Goal: Communication & Community: Share content

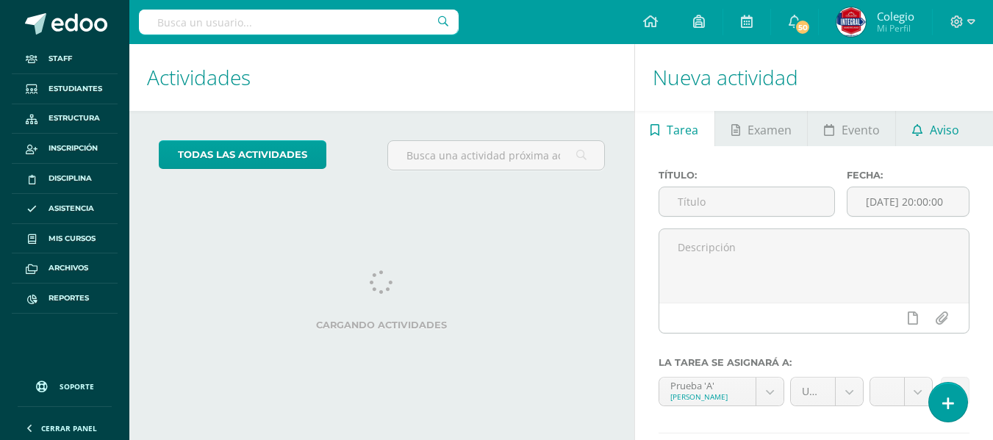
click at [943, 138] on span "Aviso" at bounding box center [944, 130] width 29 height 35
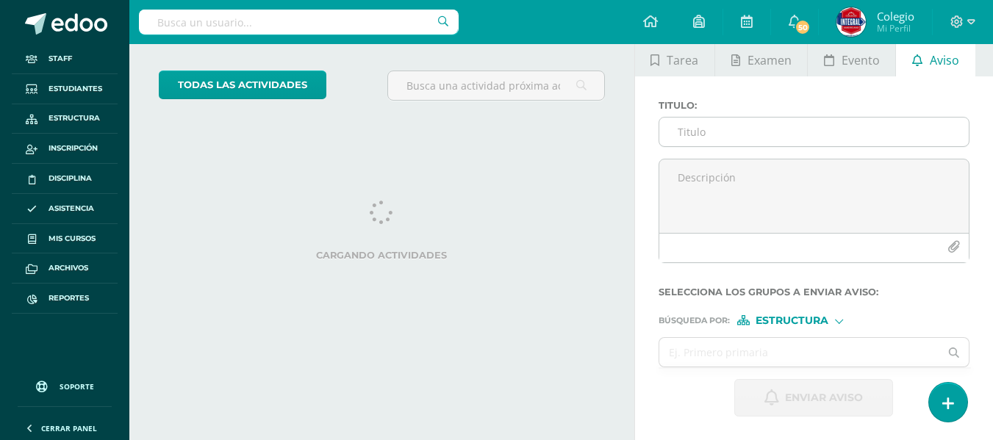
scroll to position [146, 0]
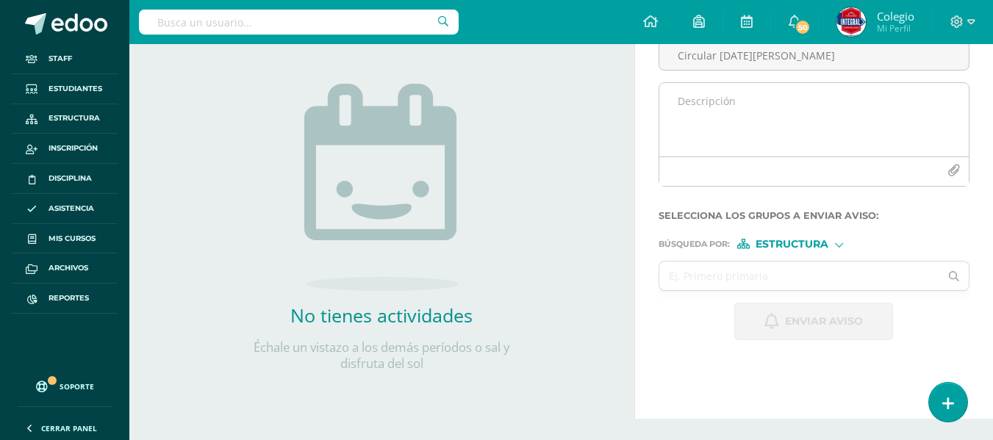
type input "Circular [DATE][PERSON_NAME]"
click at [731, 94] on textarea at bounding box center [815, 120] width 310 height 74
type textarea "E"
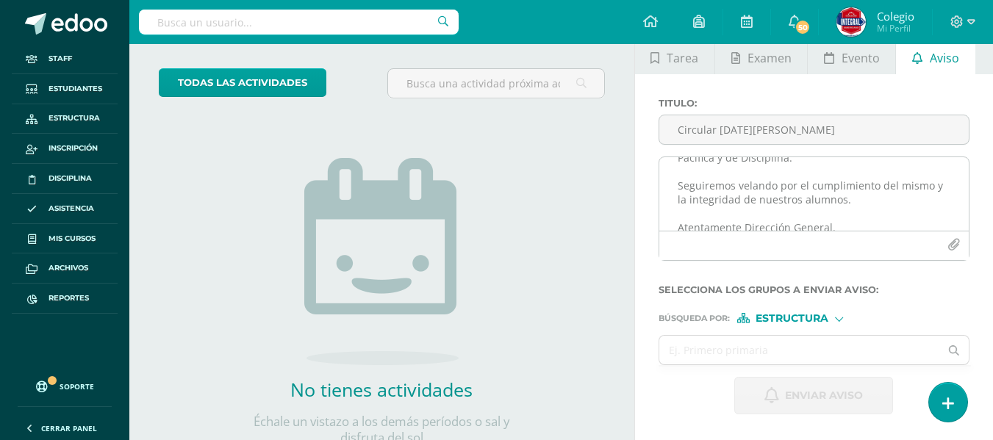
scroll to position [0, 0]
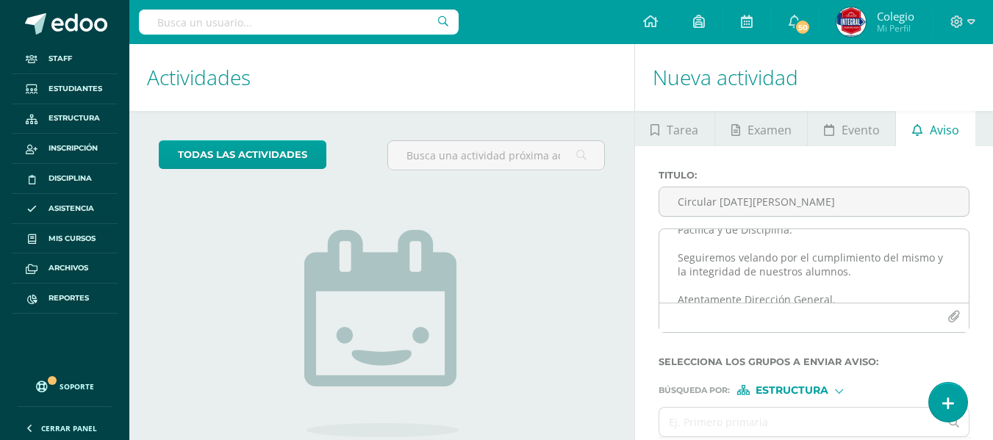
type textarea "Querida comunidad educativa, te trasladamos este PDF con la circular enviada [D…"
click at [948, 313] on icon "button" at bounding box center [954, 317] width 13 height 13
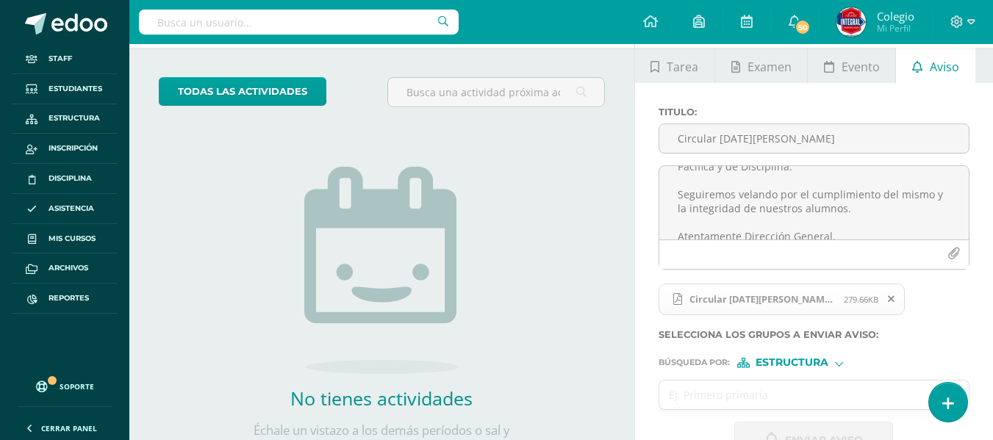
scroll to position [147, 0]
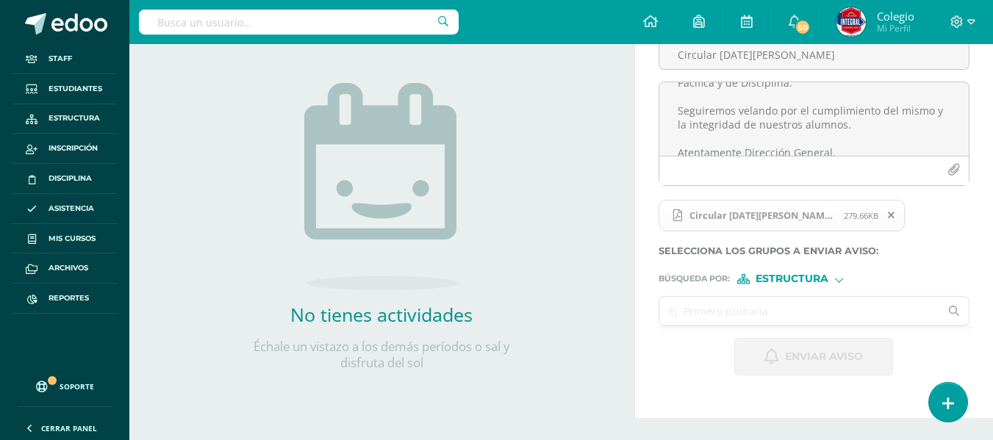
click at [705, 318] on input "text" at bounding box center [800, 311] width 281 height 29
type input "todos"
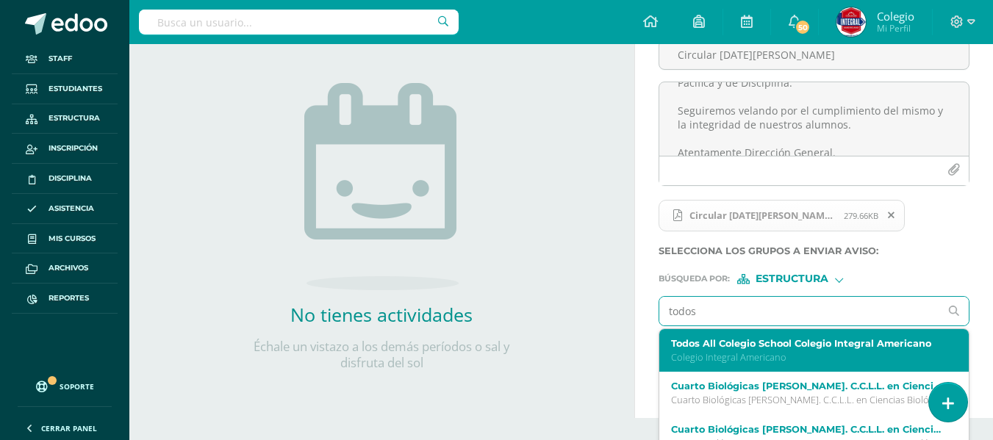
click at [733, 343] on label "Todos All Colegio School Colegio Integral Americano" at bounding box center [808, 343] width 275 height 11
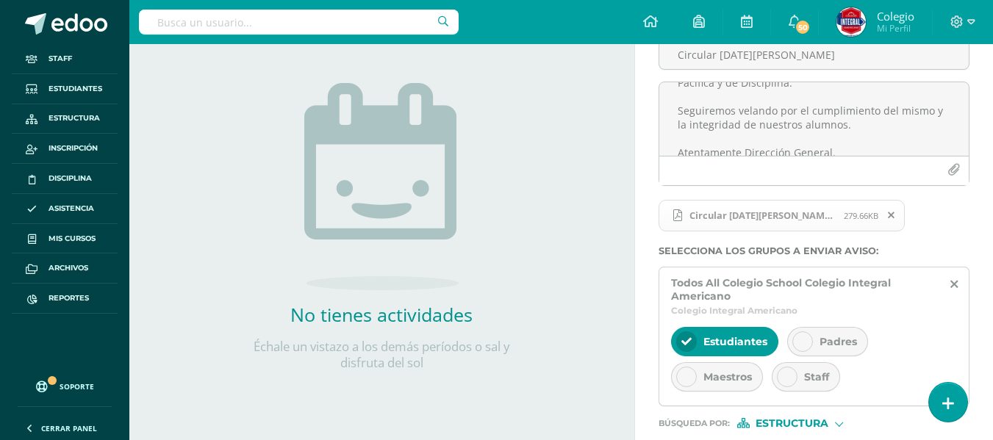
click at [845, 331] on div "Padres" at bounding box center [828, 341] width 81 height 29
click at [805, 380] on span "Staff" at bounding box center [816, 377] width 25 height 13
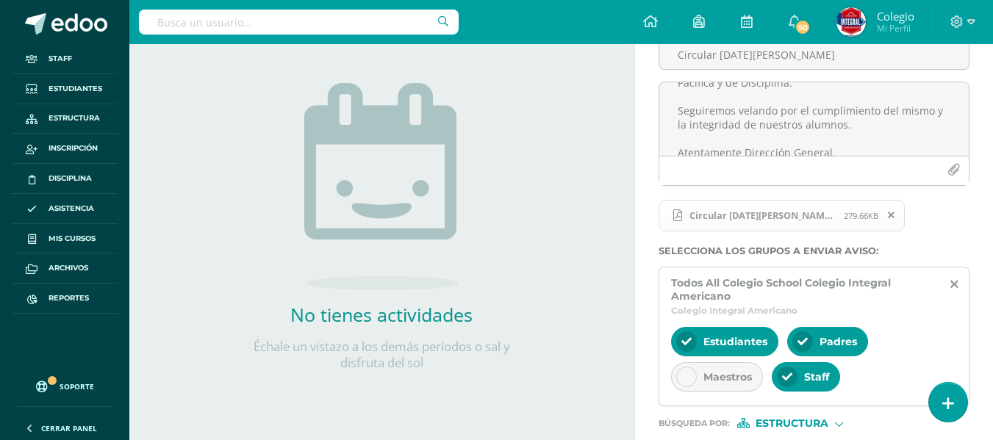
click at [739, 382] on span "Maestros" at bounding box center [728, 377] width 49 height 13
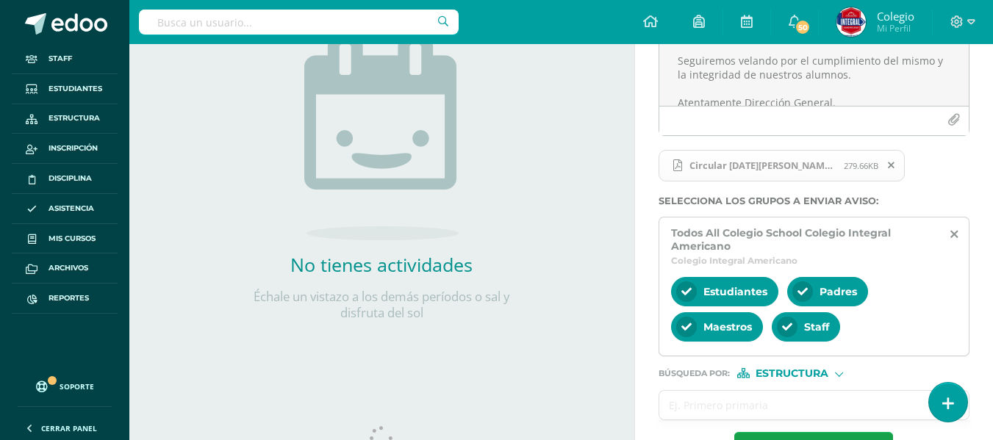
scroll to position [250, 0]
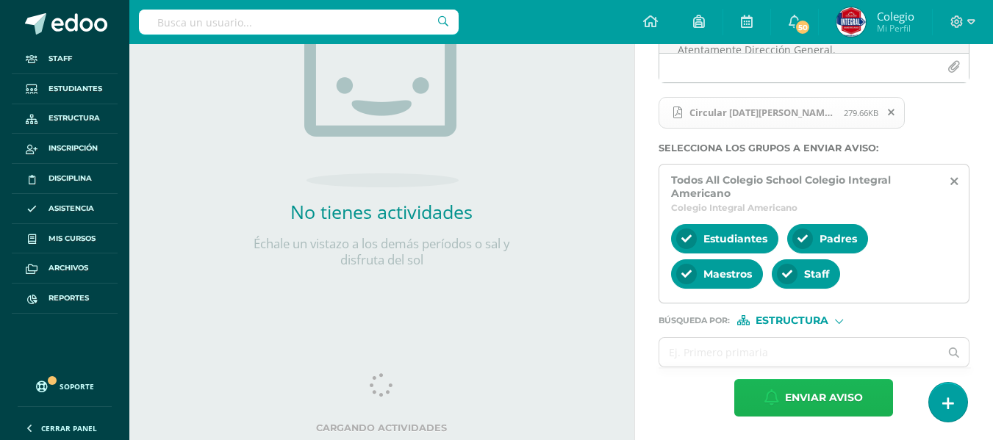
click at [808, 404] on span "Enviar aviso" at bounding box center [824, 398] width 78 height 36
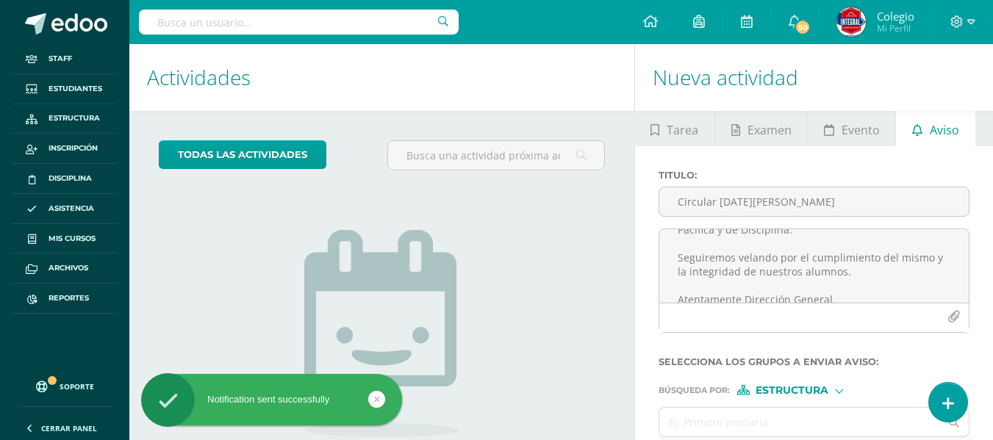
scroll to position [0, 0]
